Goal: Information Seeking & Learning: Find specific page/section

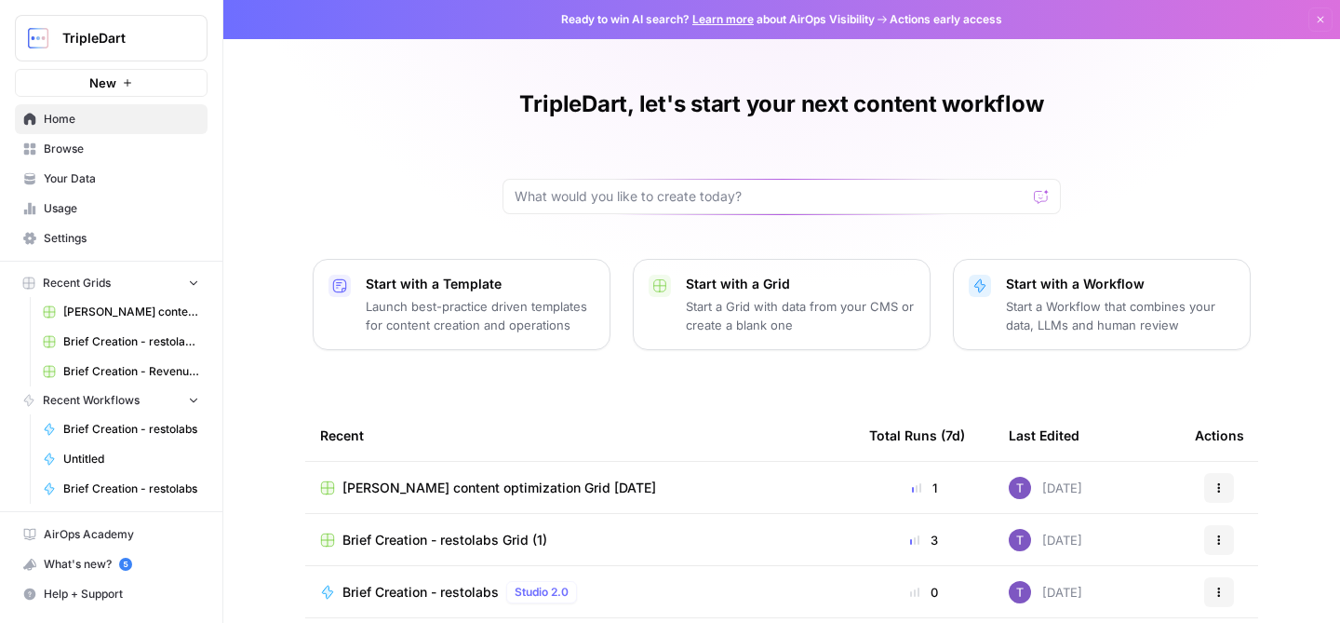
click at [157, 148] on span "Browse" at bounding box center [121, 149] width 155 height 17
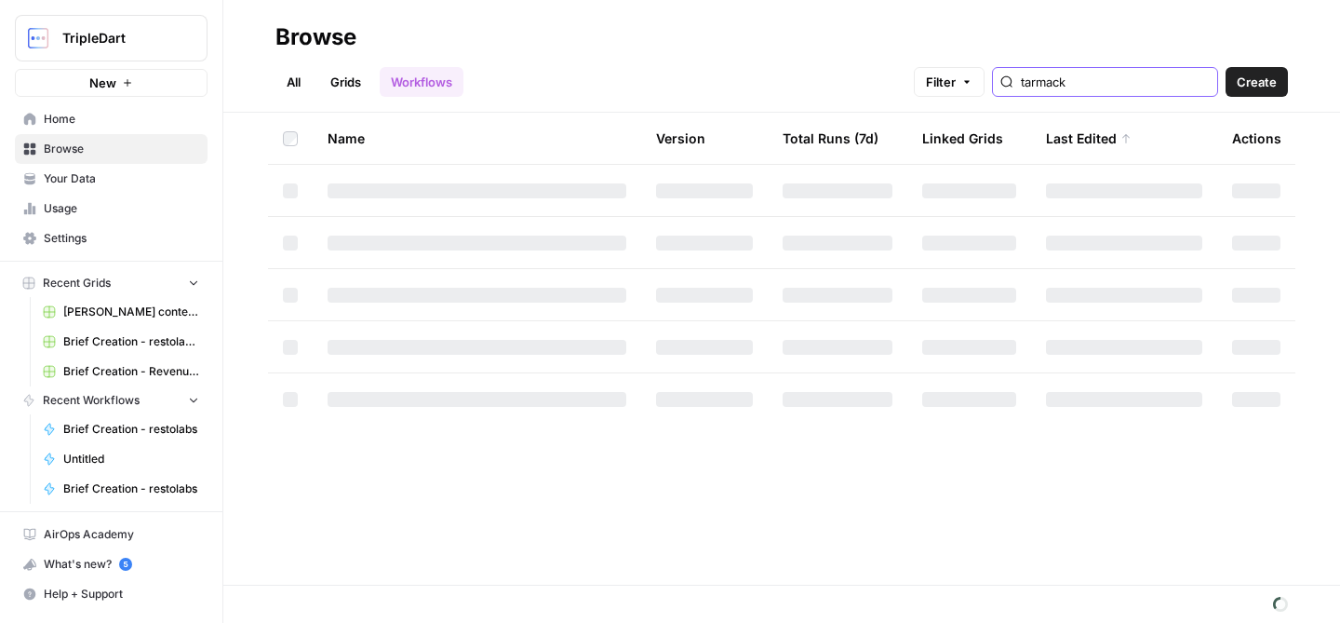
click at [1148, 85] on input "tarmack" at bounding box center [1115, 82] width 189 height 19
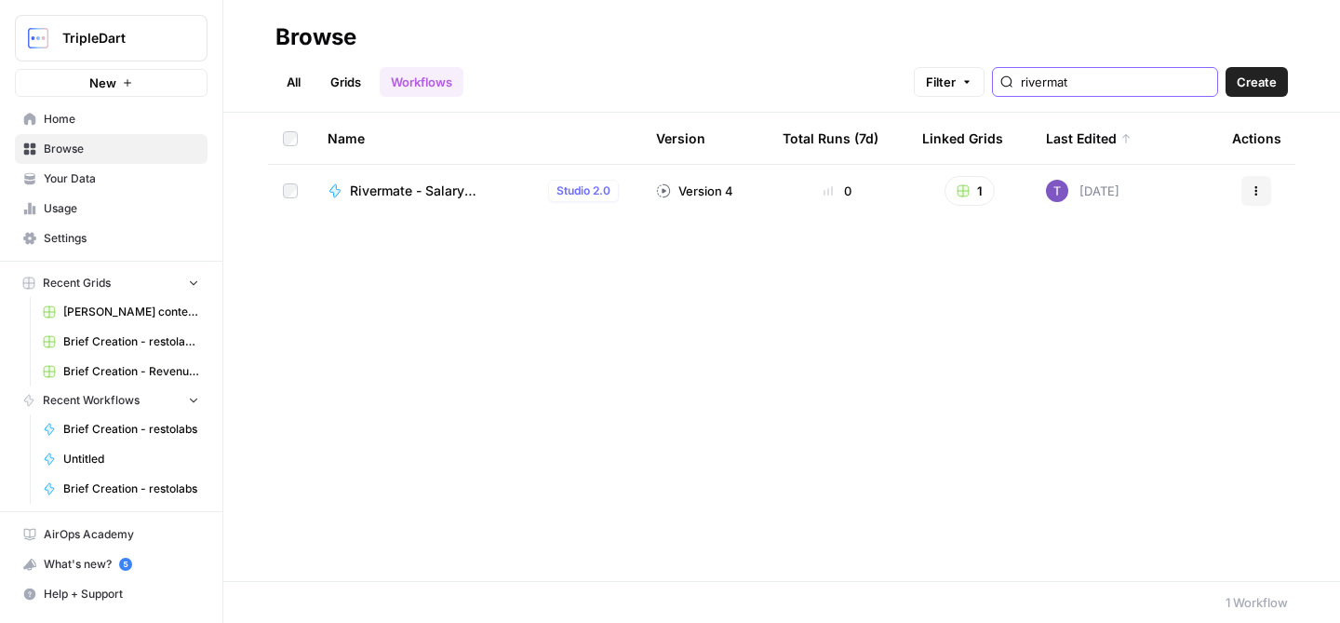
type input "riverma"
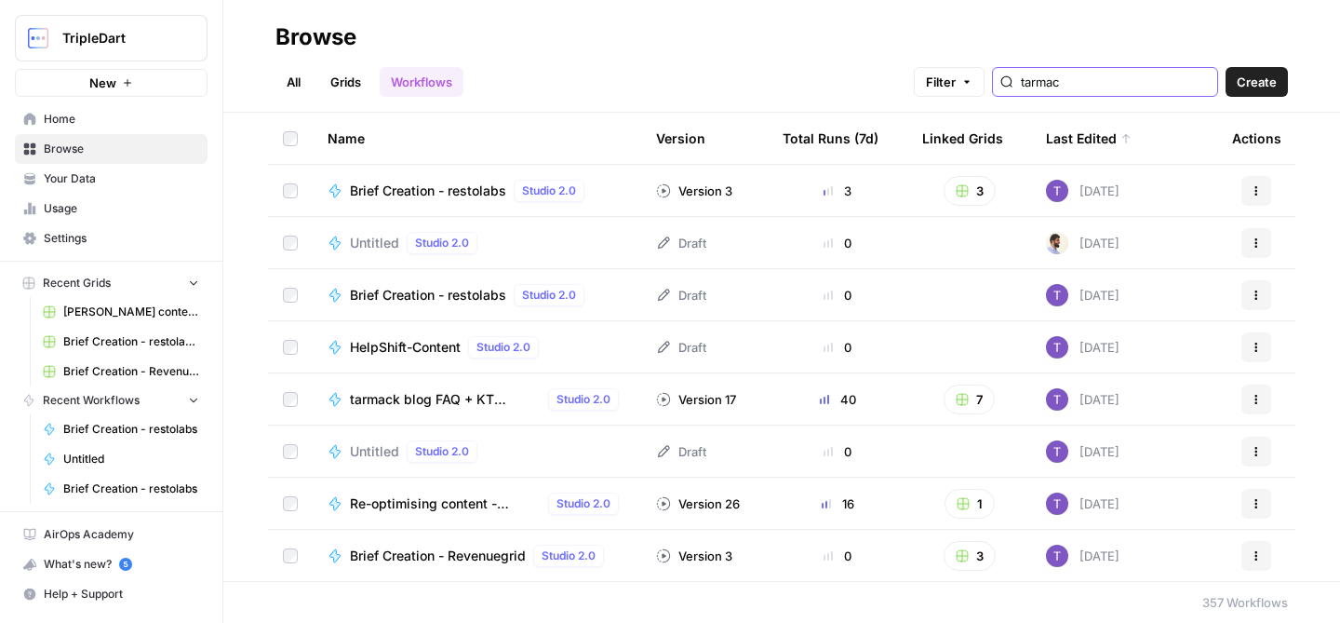
type input "tarmack"
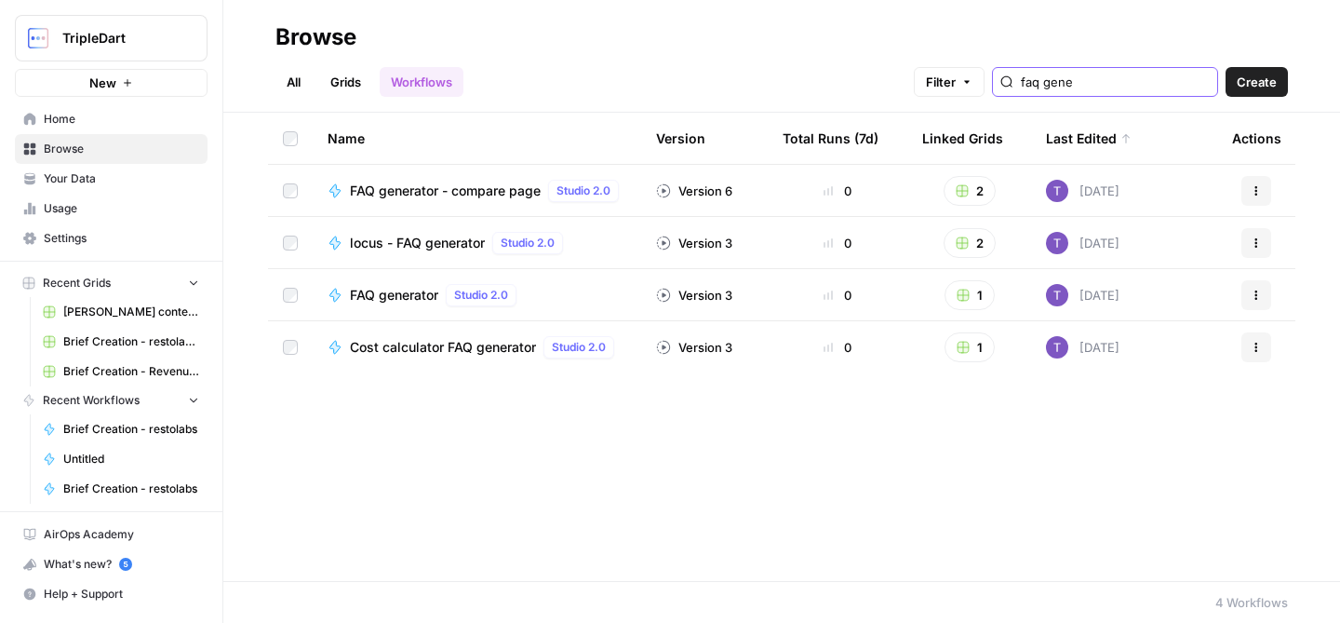
type input "faq gene"
click at [408, 192] on span "FAQ generator - compare page" at bounding box center [445, 191] width 191 height 19
click at [965, 184] on icon "button" at bounding box center [962, 190] width 13 height 13
click at [1020, 287] on span "FAQ generator - compare page Grid (1)" at bounding box center [1054, 285] width 149 height 19
